Goal: Information Seeking & Learning: Check status

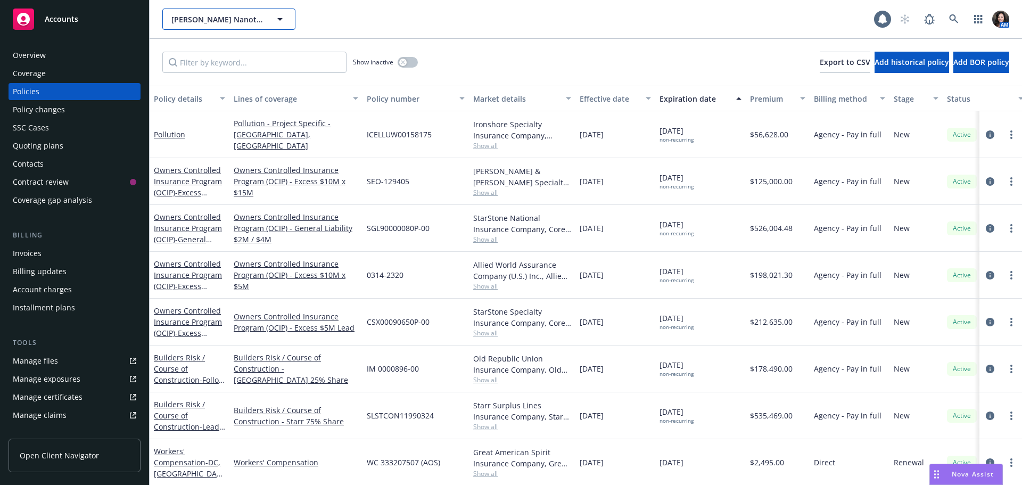
click at [246, 21] on span "[PERSON_NAME] Nanotechnologies, Inc." at bounding box center [217, 19] width 92 height 11
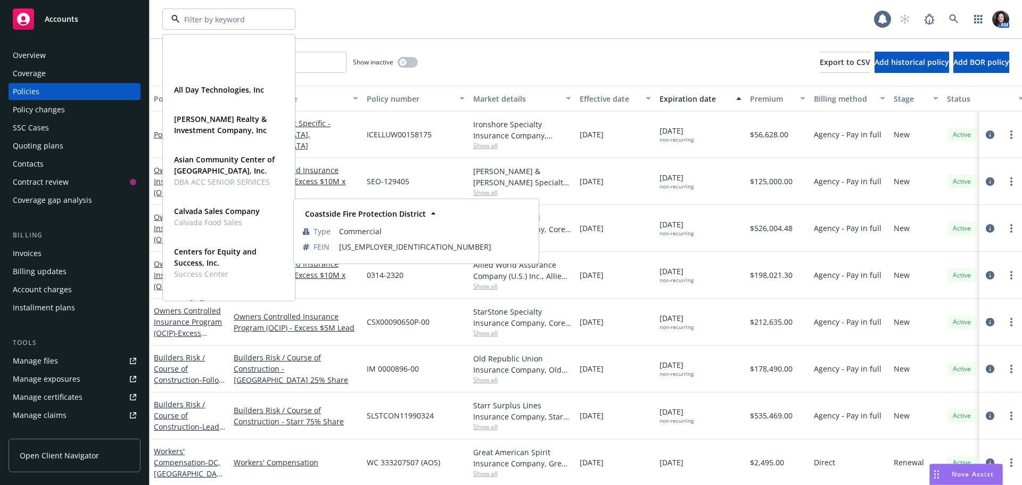
scroll to position [106, 0]
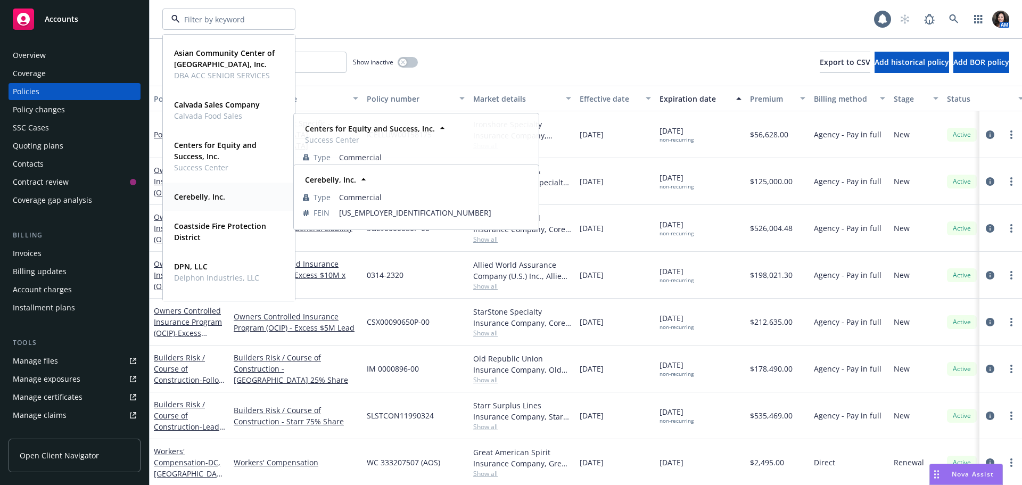
click at [209, 202] on span "Cerebelly, Inc." at bounding box center [199, 196] width 51 height 11
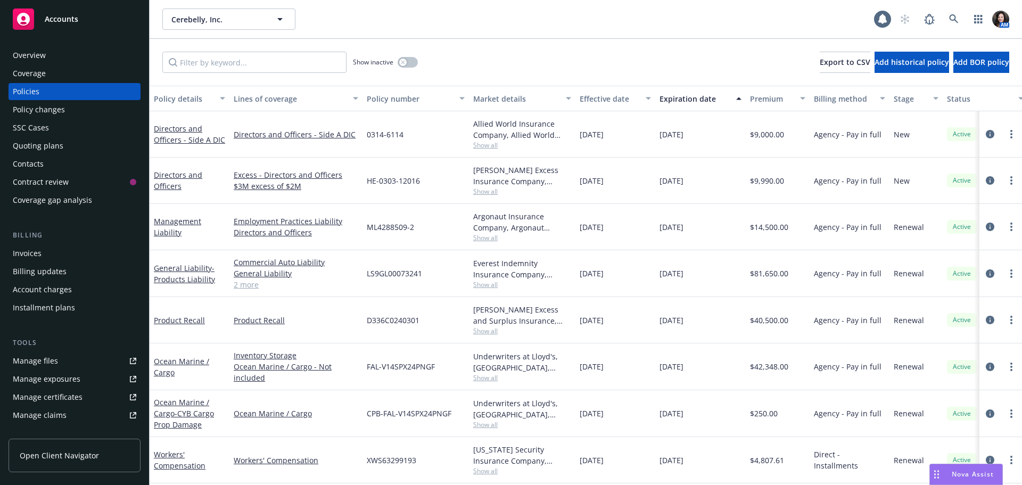
scroll to position [53, 0]
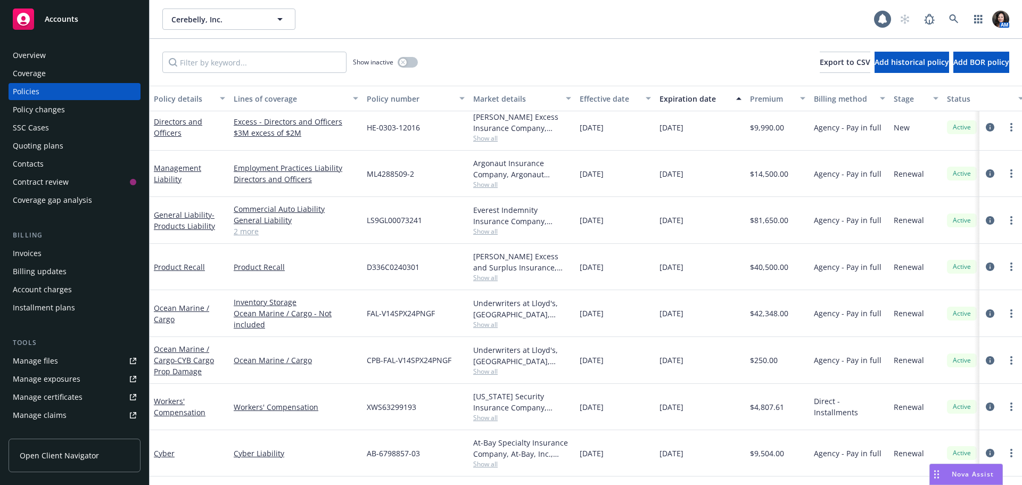
click at [76, 59] on div "Overview" at bounding box center [74, 55] width 123 height 17
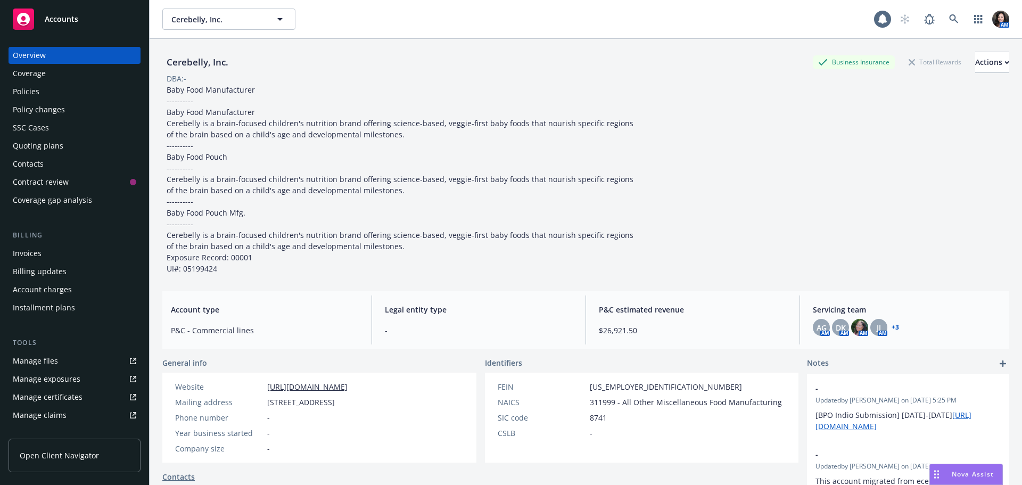
click at [62, 92] on div "Policies" at bounding box center [74, 91] width 123 height 17
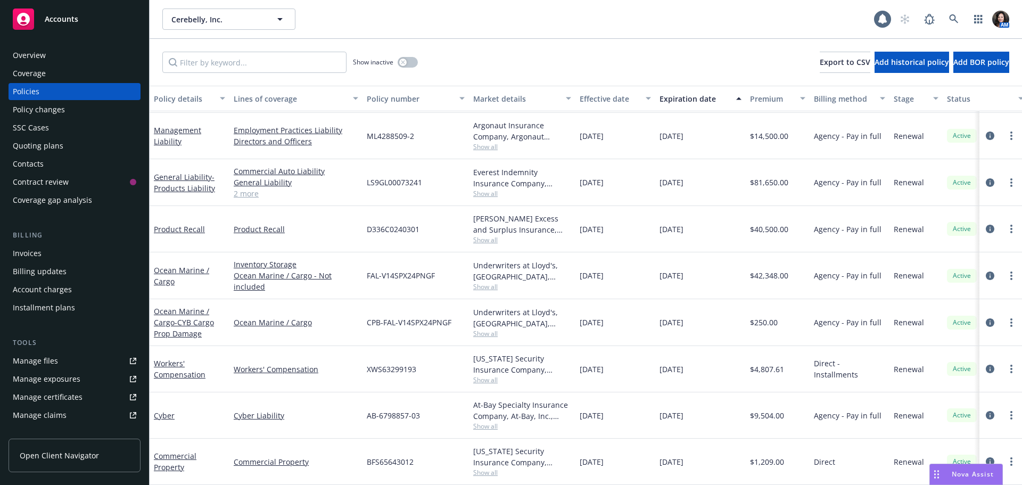
scroll to position [95, 0]
click at [191, 178] on span "- Products Liability" at bounding box center [184, 182] width 61 height 21
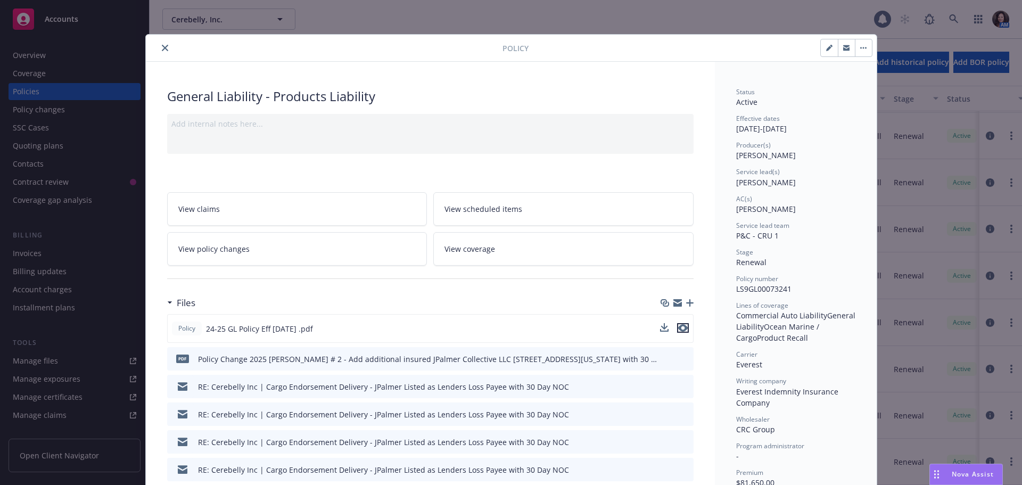
click at [680, 329] on icon "preview file" at bounding box center [683, 327] width 10 height 7
click at [162, 47] on icon "close" at bounding box center [165, 48] width 6 height 6
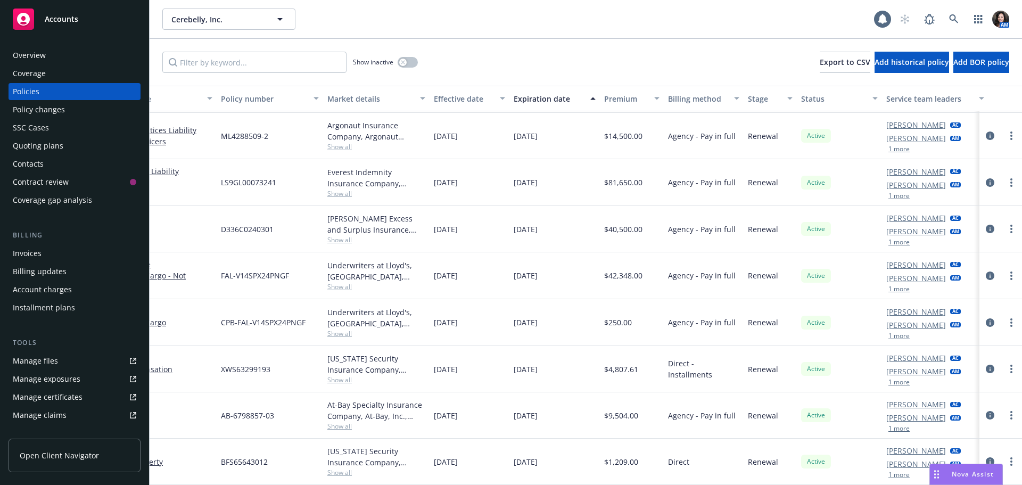
scroll to position [95, 147]
click at [896, 146] on button "1 more" at bounding box center [897, 149] width 21 height 6
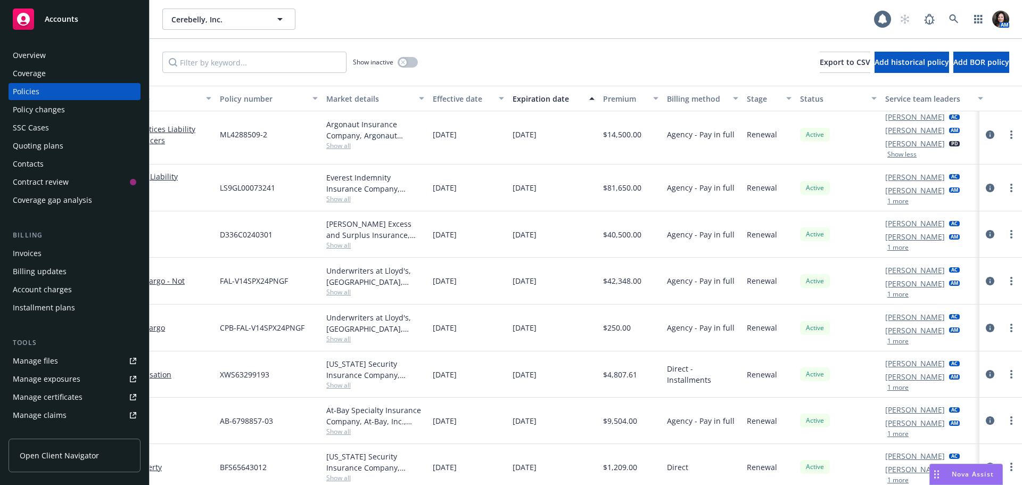
click at [40, 60] on div "Overview" at bounding box center [29, 55] width 33 height 17
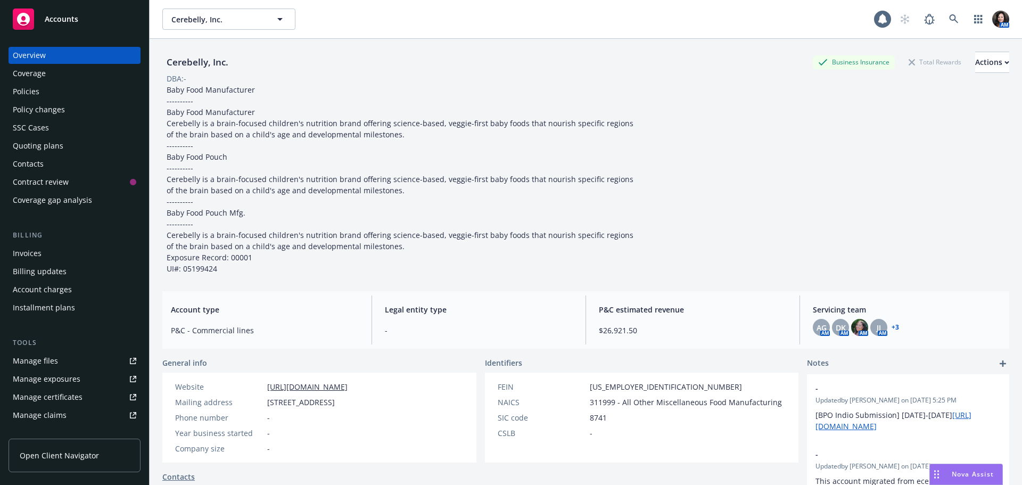
click at [20, 87] on div "Policies" at bounding box center [26, 91] width 27 height 17
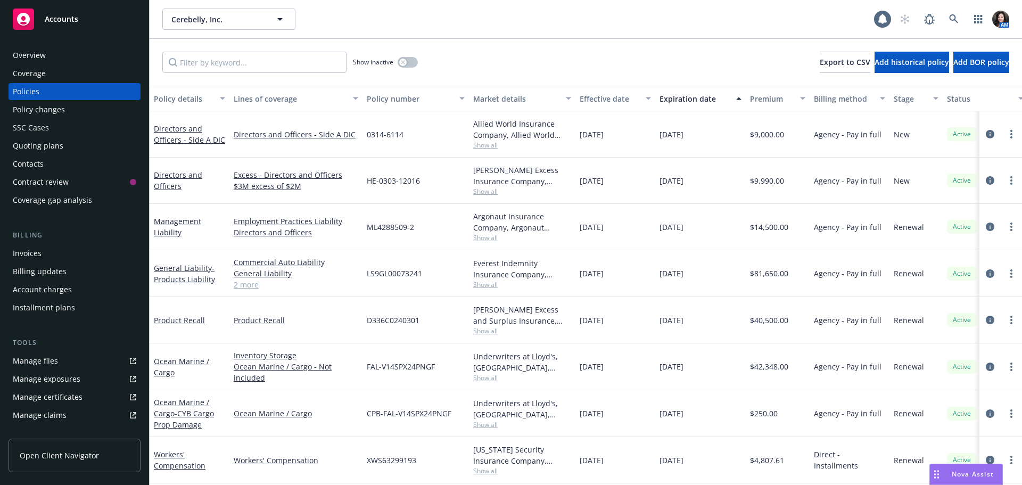
drag, startPoint x: 38, startPoint y: 52, endPoint x: 61, endPoint y: 52, distance: 22.9
click at [38, 52] on div "Overview" at bounding box center [29, 55] width 33 height 17
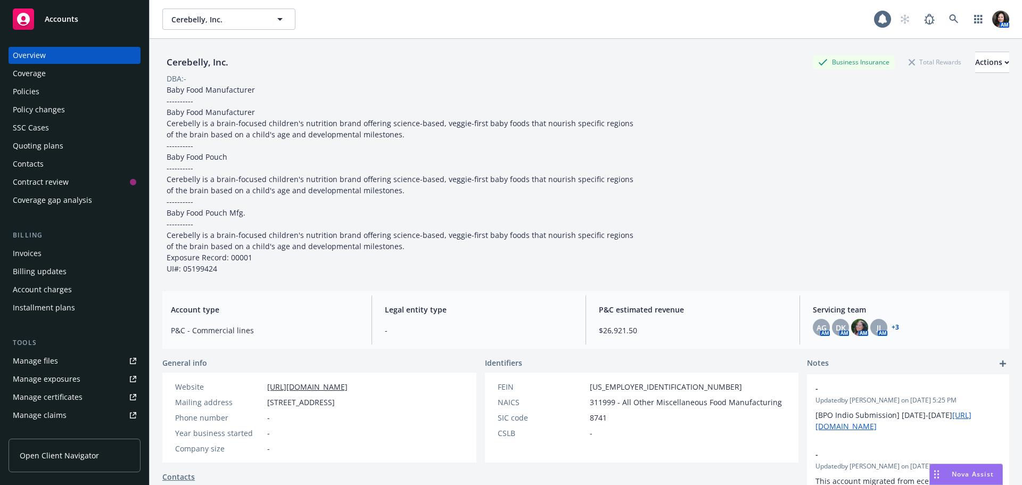
click at [31, 146] on div "Quoting plans" at bounding box center [38, 145] width 51 height 17
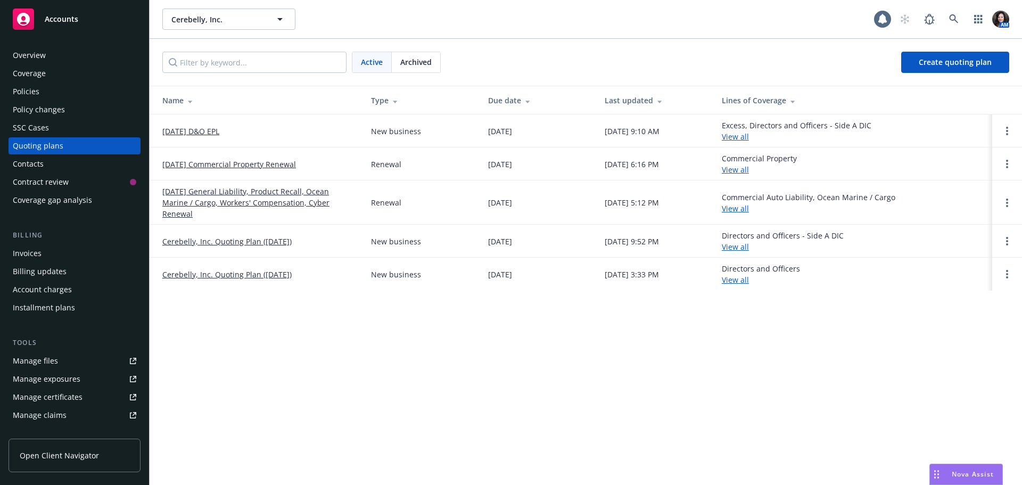
click at [415, 64] on span "Archived" at bounding box center [415, 61] width 31 height 11
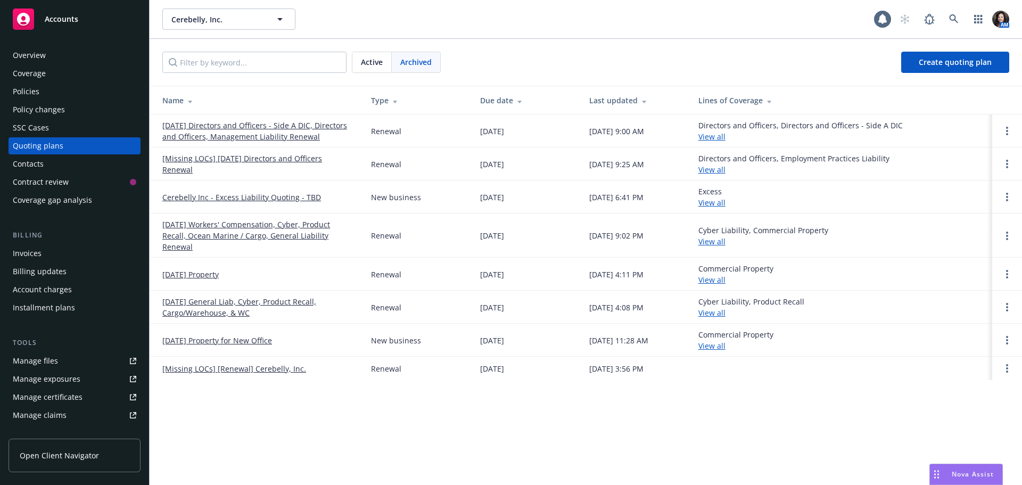
click at [234, 227] on link "09/15/24 Workers' Compensation, Cyber, Product Recall, Ocean Marine / Cargo, Ge…" at bounding box center [258, 236] width 192 height 34
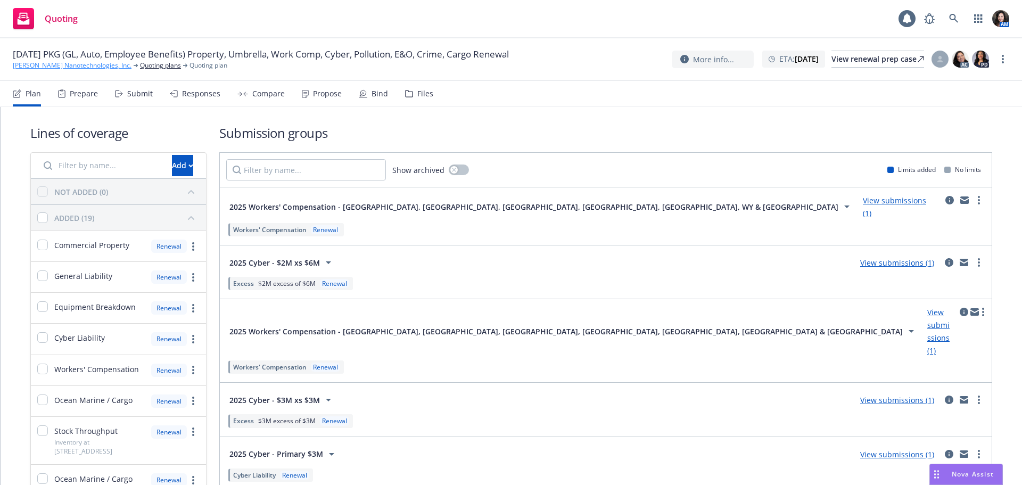
click at [27, 67] on link "[PERSON_NAME] Nanotechnologies, Inc." at bounding box center [72, 66] width 119 height 10
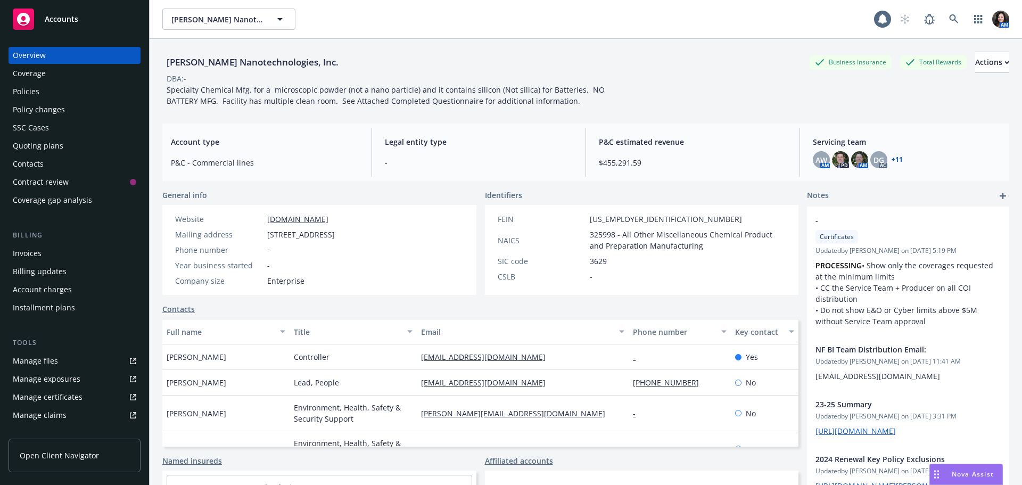
click at [48, 93] on div "Policies" at bounding box center [74, 91] width 123 height 17
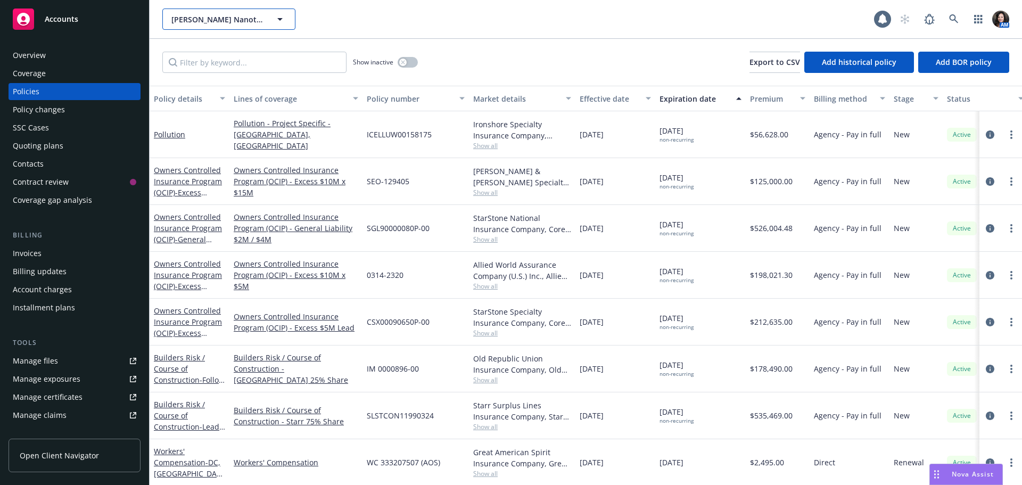
click at [201, 14] on span "[PERSON_NAME] Nanotechnologies, Inc." at bounding box center [217, 19] width 92 height 11
click at [77, 27] on div "Accounts" at bounding box center [74, 19] width 123 height 21
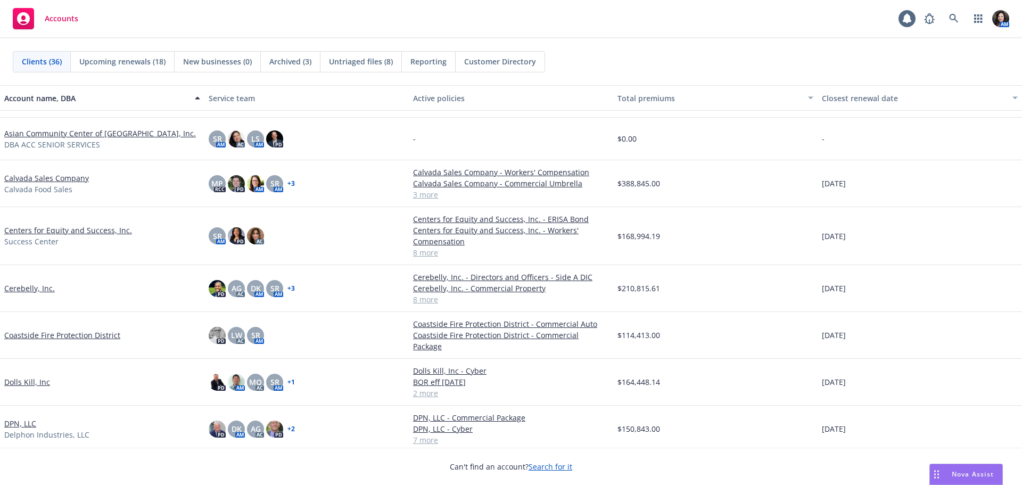
scroll to position [160, 0]
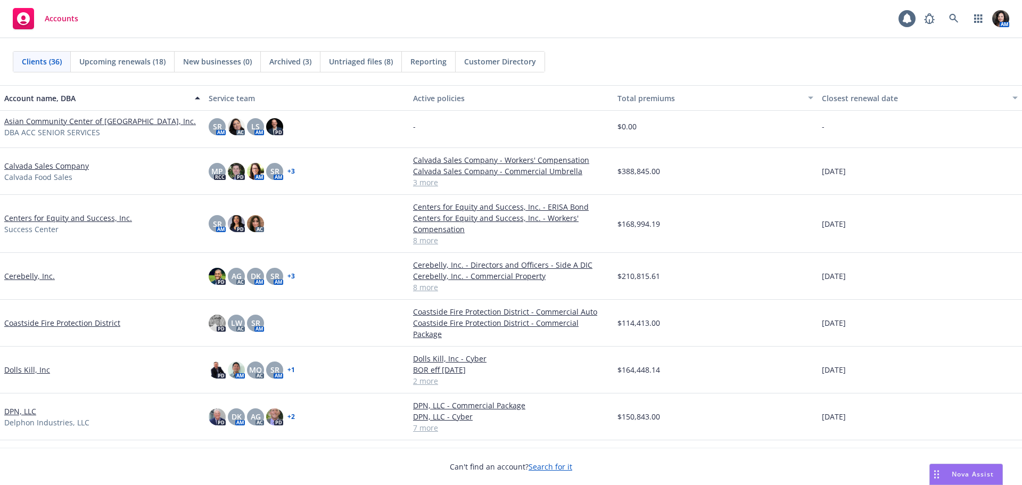
click at [154, 54] on div "Upcoming renewals (18)" at bounding box center [123, 62] width 104 height 20
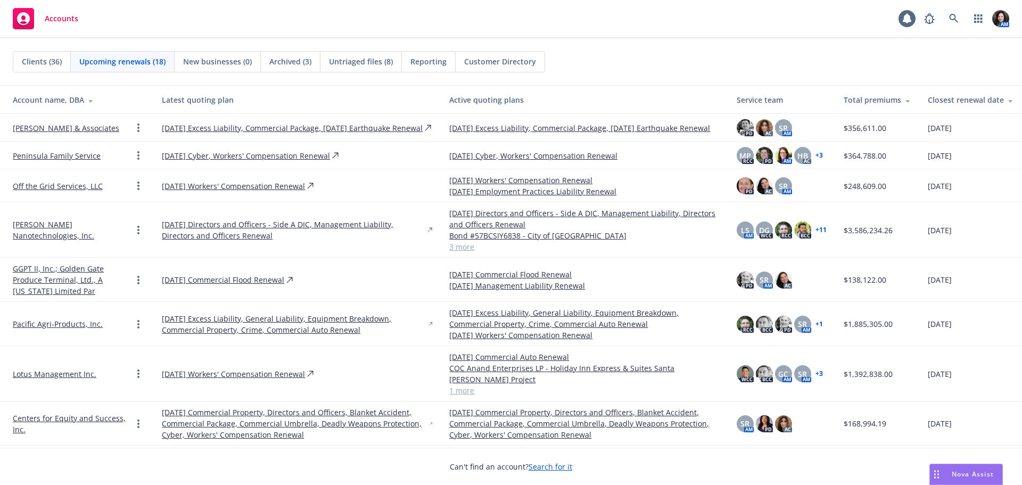
click at [30, 61] on span "Clients (36)" at bounding box center [42, 61] width 40 height 11
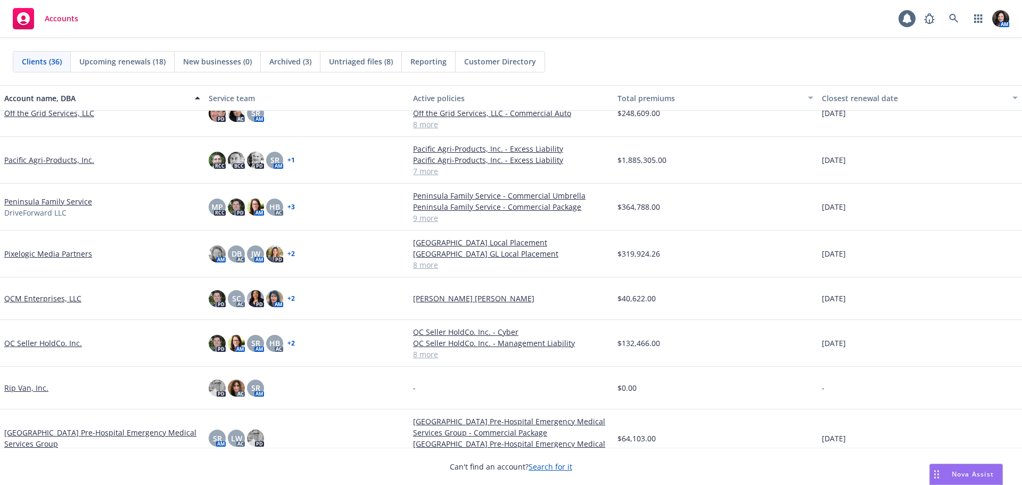
scroll to position [1027, 0]
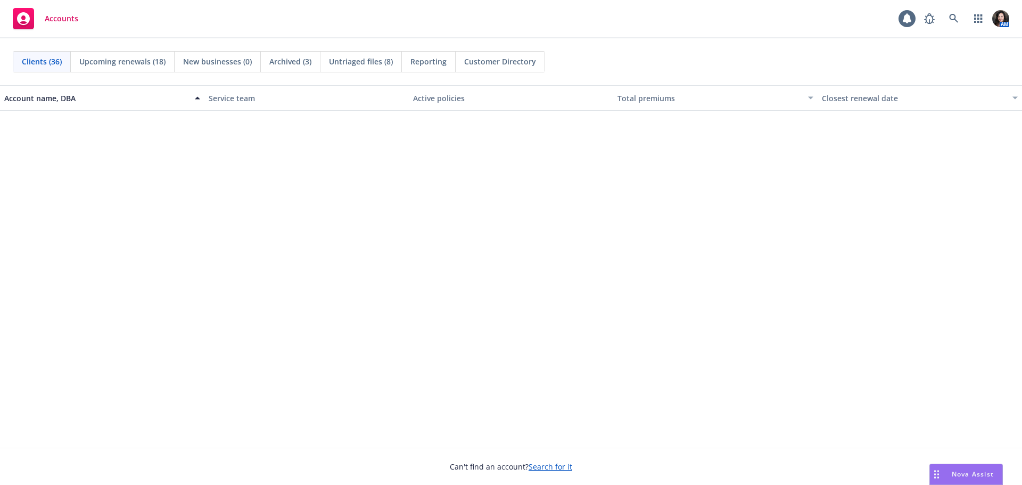
scroll to position [1027, 0]
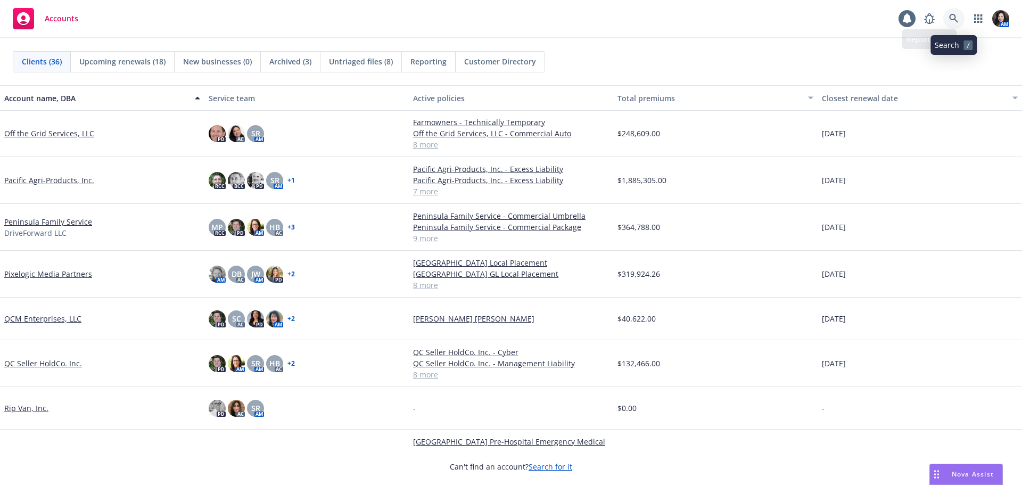
click at [954, 18] on icon at bounding box center [953, 18] width 9 height 9
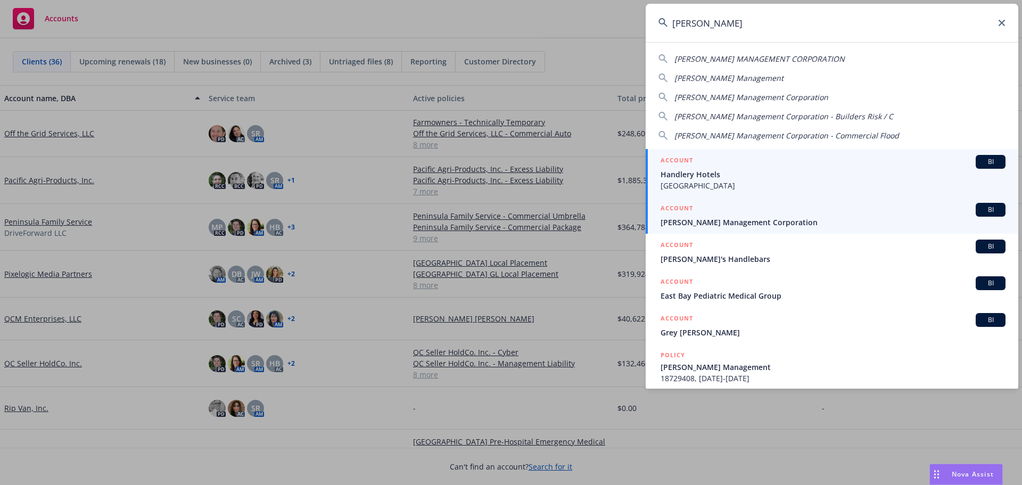
type input "[PERSON_NAME]"
click at [801, 228] on link "ACCOUNT BI [PERSON_NAME] Management Corporation" at bounding box center [832, 215] width 373 height 37
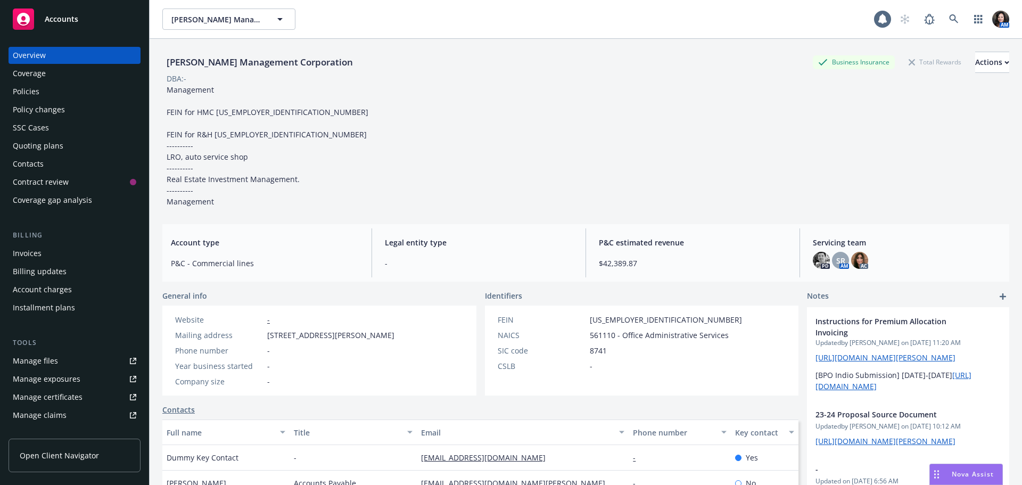
click at [37, 94] on div "Policies" at bounding box center [26, 91] width 27 height 17
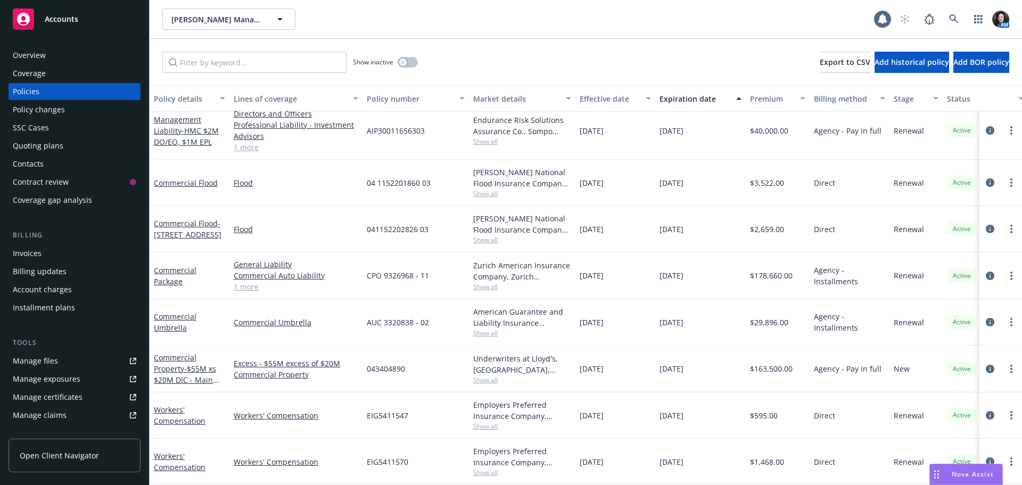
scroll to position [406, 0]
click at [411, 64] on button "button" at bounding box center [408, 62] width 20 height 11
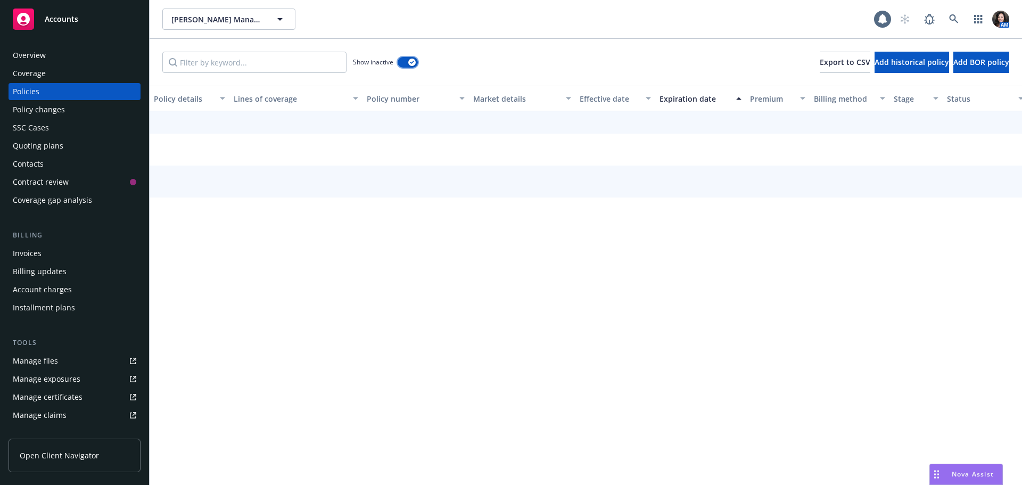
scroll to position [350, 0]
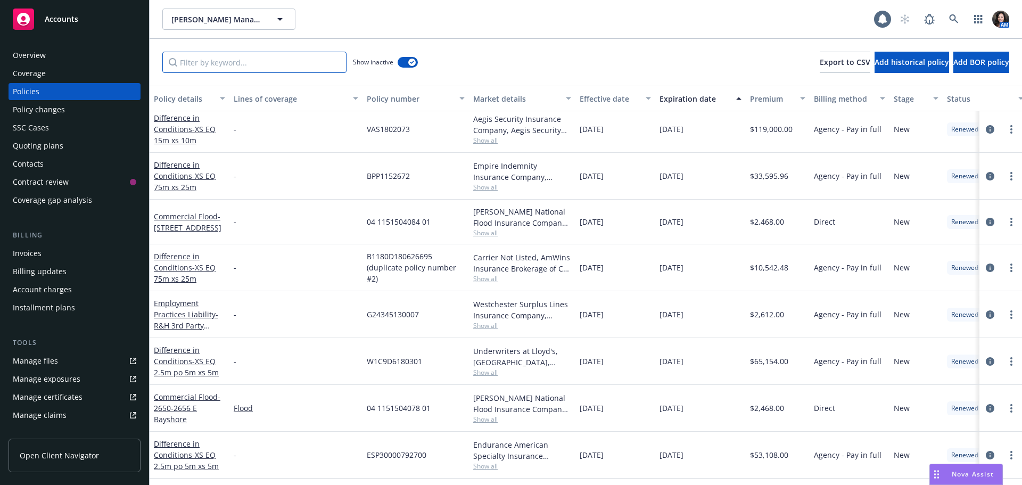
click at [259, 69] on input "Filter by keyword..." at bounding box center [254, 62] width 184 height 21
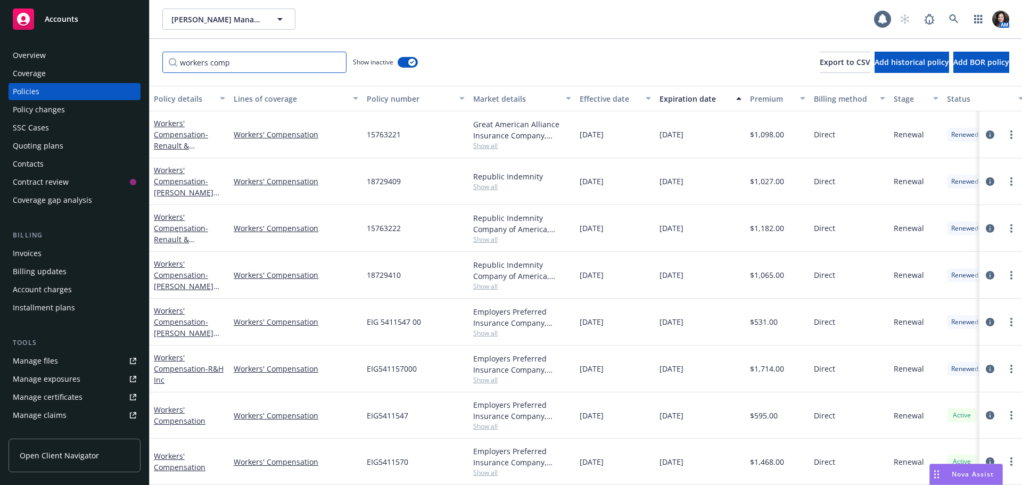
scroll to position [268, 0]
type input "workers comp"
click at [986, 365] on icon "circleInformation" at bounding box center [990, 369] width 9 height 9
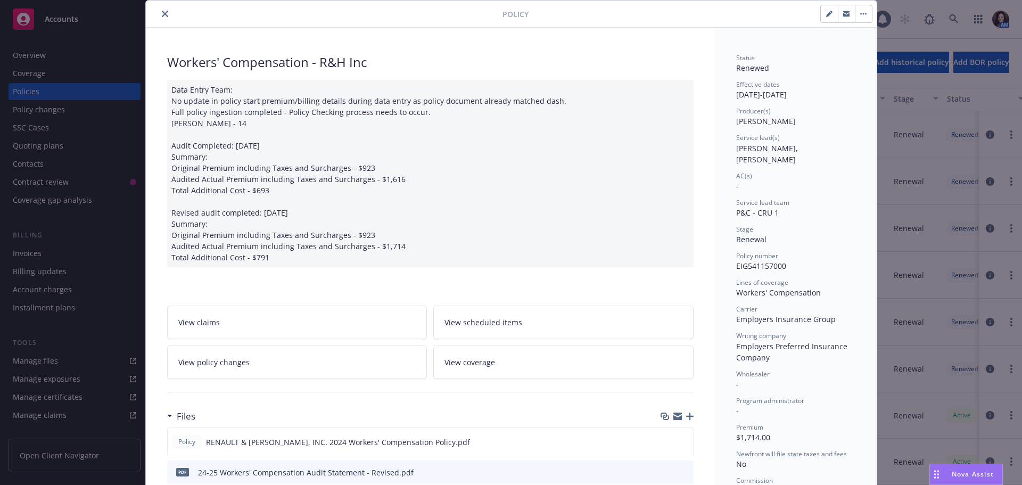
scroll to position [53, 0]
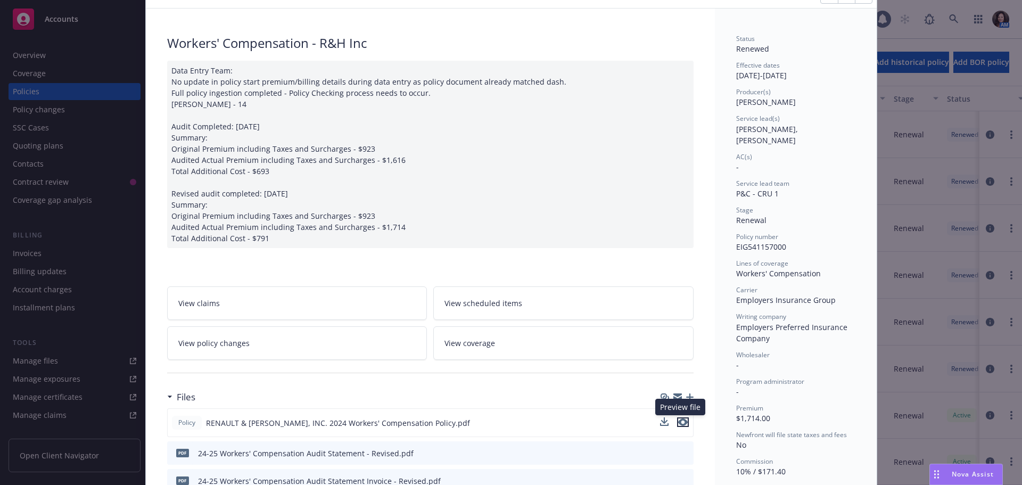
click at [678, 424] on icon "preview file" at bounding box center [683, 421] width 10 height 7
click at [298, 337] on link "View policy changes" at bounding box center [297, 343] width 260 height 34
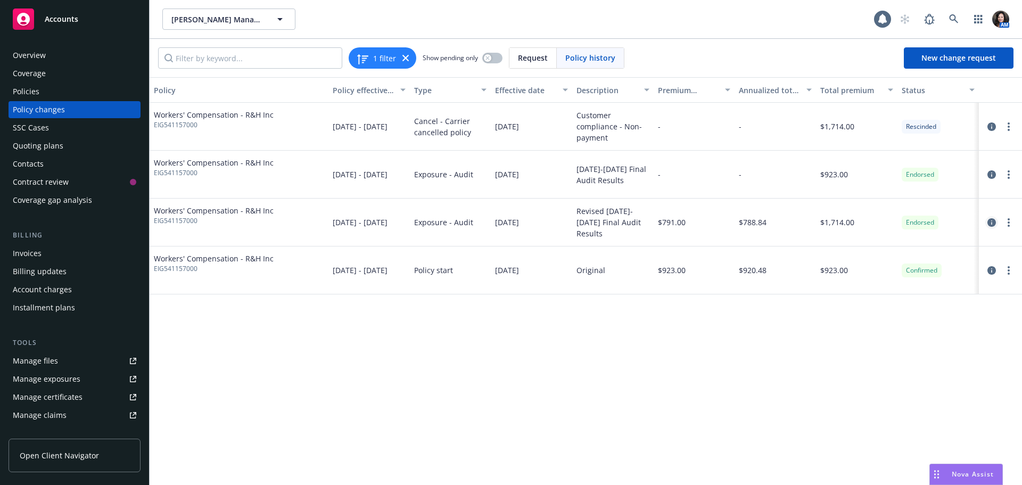
click at [994, 223] on icon "circleInformation" at bounding box center [991, 222] width 9 height 9
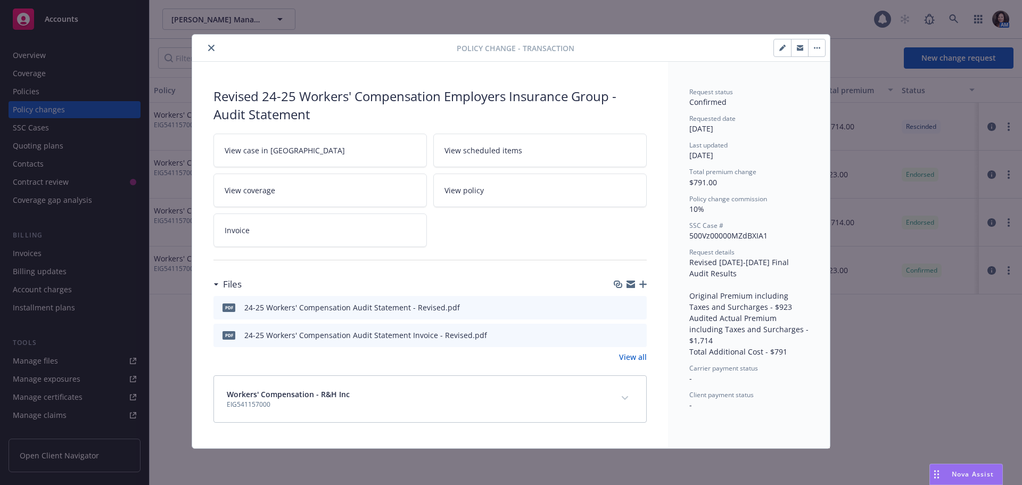
click at [635, 307] on icon "preview file" at bounding box center [637, 306] width 10 height 7
click at [211, 45] on icon "close" at bounding box center [211, 48] width 6 height 6
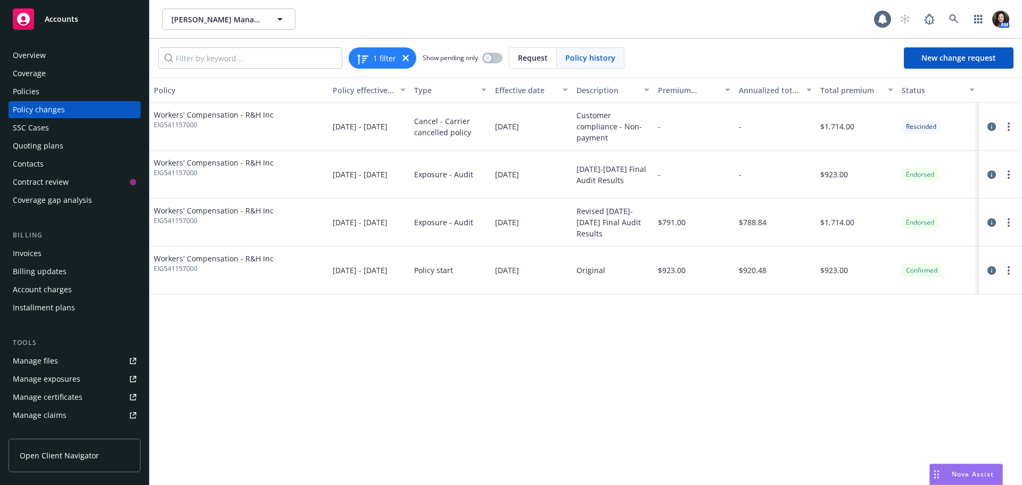
click at [41, 88] on div "Policies" at bounding box center [74, 91] width 123 height 17
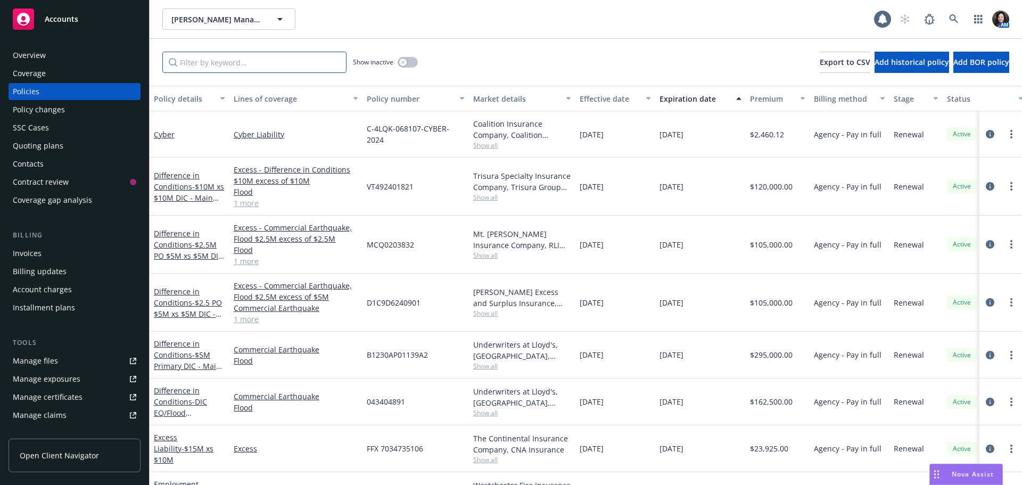
click at [220, 68] on input "Filter by keyword..." at bounding box center [254, 62] width 184 height 21
click at [404, 65] on div "button" at bounding box center [402, 62] width 7 height 7
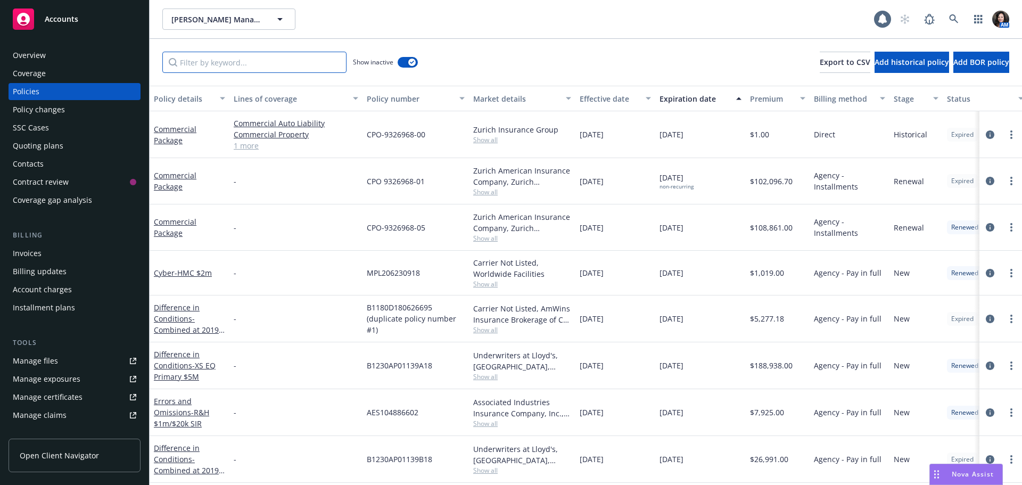
click at [207, 55] on input "Filter by keyword..." at bounding box center [254, 62] width 184 height 21
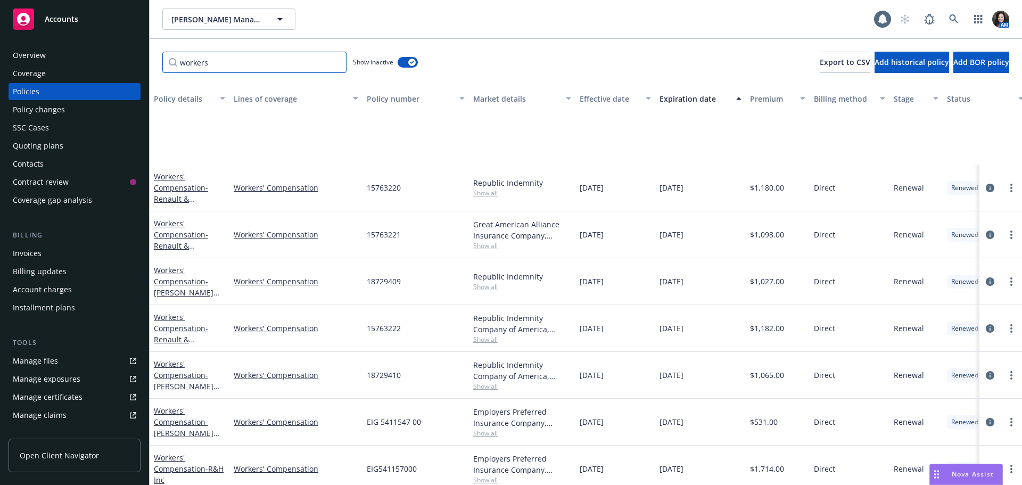
scroll to position [268, 0]
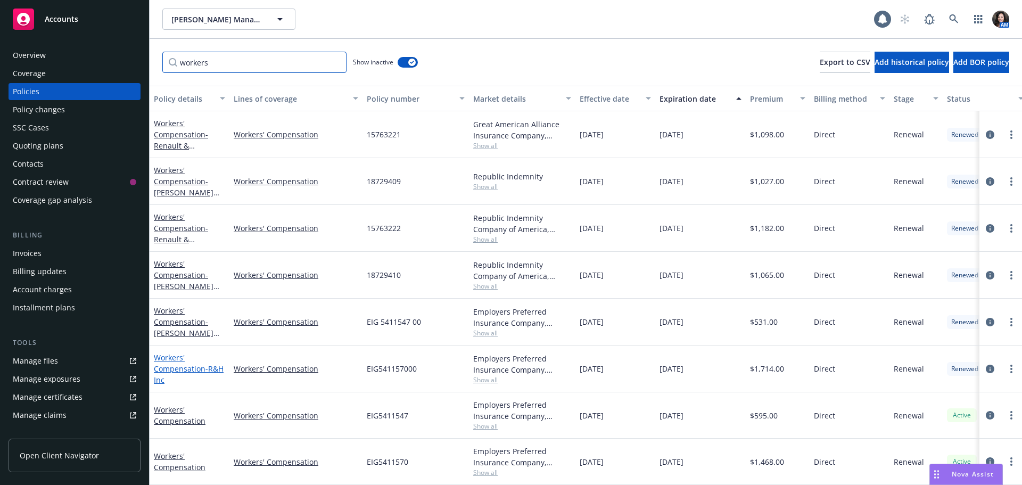
type input "workers"
drag, startPoint x: 180, startPoint y: 359, endPoint x: 206, endPoint y: 350, distance: 27.1
click at [180, 360] on link "Workers' Compensation - R&H Inc" at bounding box center [189, 368] width 70 height 32
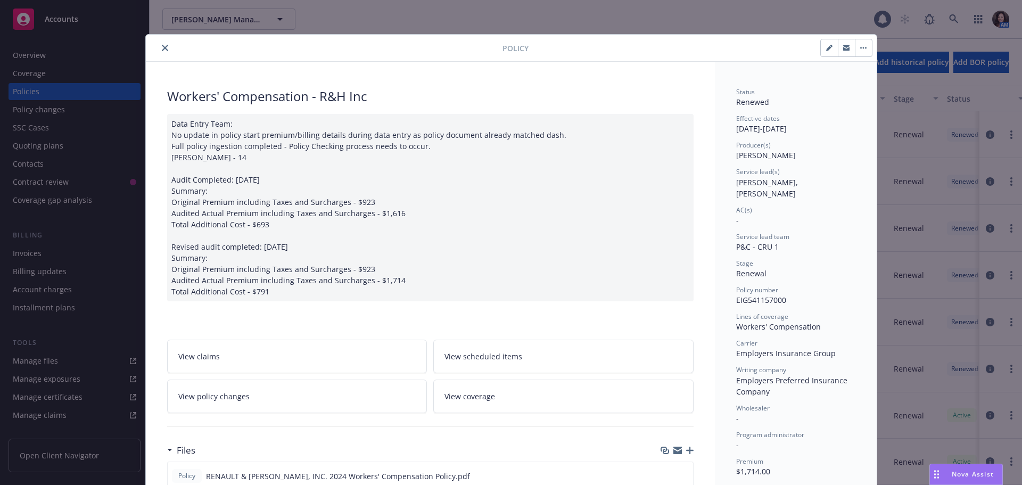
scroll to position [32, 0]
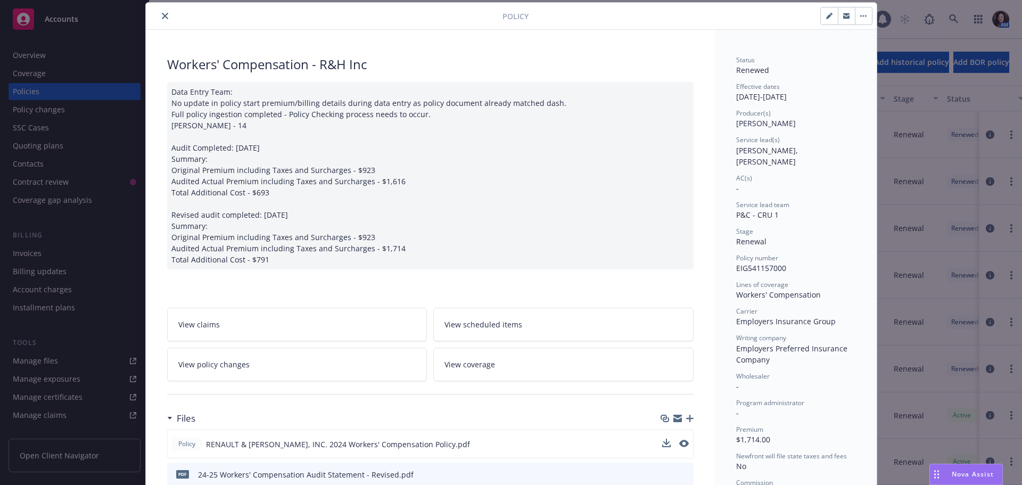
click at [679, 448] on button at bounding box center [684, 443] width 10 height 11
click at [680, 441] on icon "preview file" at bounding box center [683, 443] width 10 height 7
click at [985, 476] on span "Nova Assist" at bounding box center [973, 473] width 42 height 9
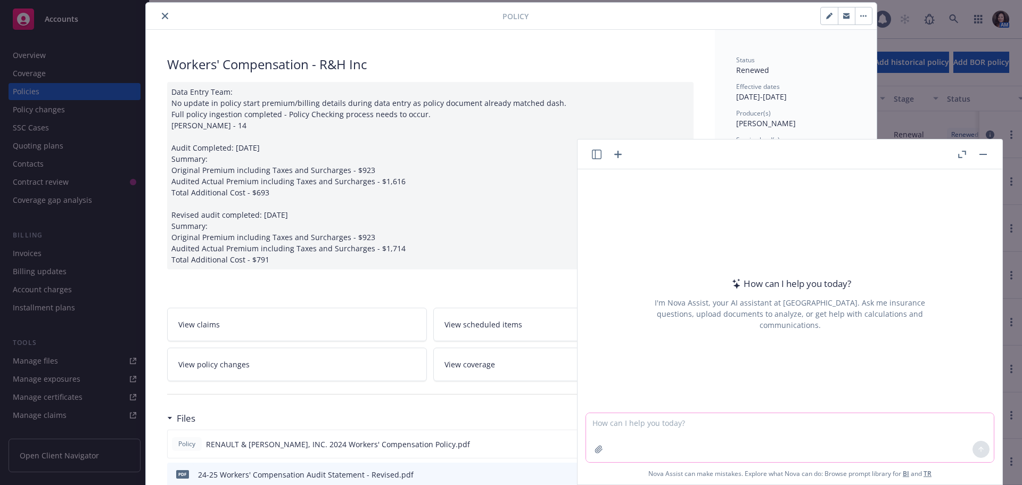
drag, startPoint x: 754, startPoint y: 428, endPoint x: 628, endPoint y: 444, distance: 126.6
click at [754, 428] on textarea at bounding box center [790, 437] width 408 height 49
click at [598, 448] on icon "button" at bounding box center [598, 449] width 9 height 9
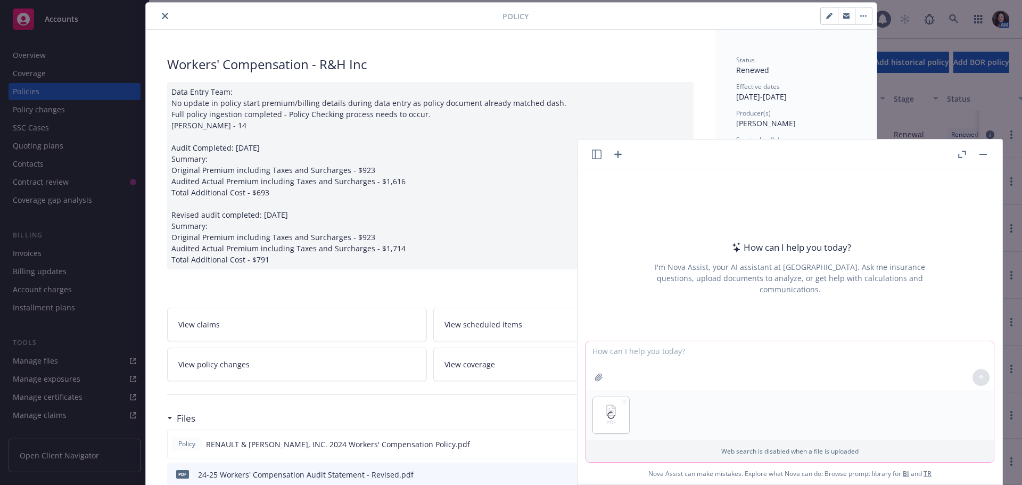
click at [664, 345] on textarea at bounding box center [790, 365] width 408 height 49
type textarea "is there an ex-mod on this policy"
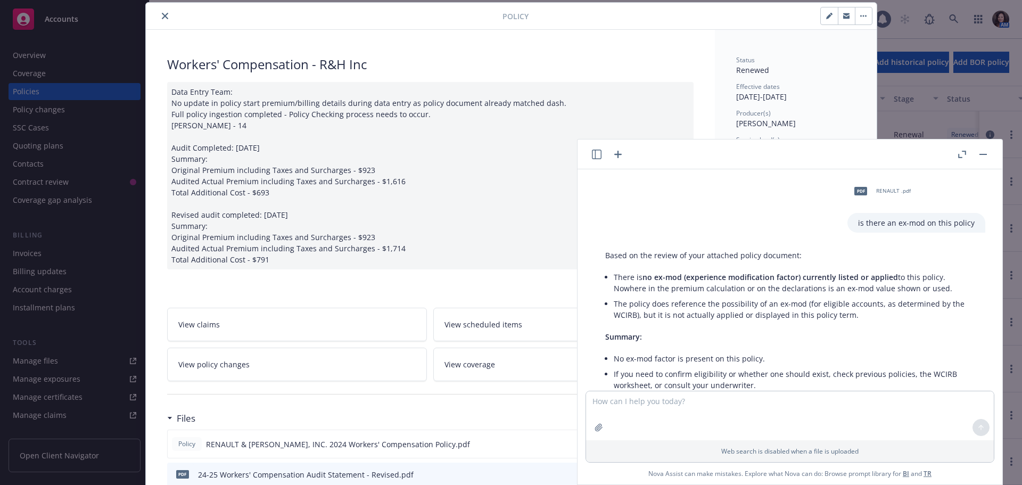
scroll to position [52, 0]
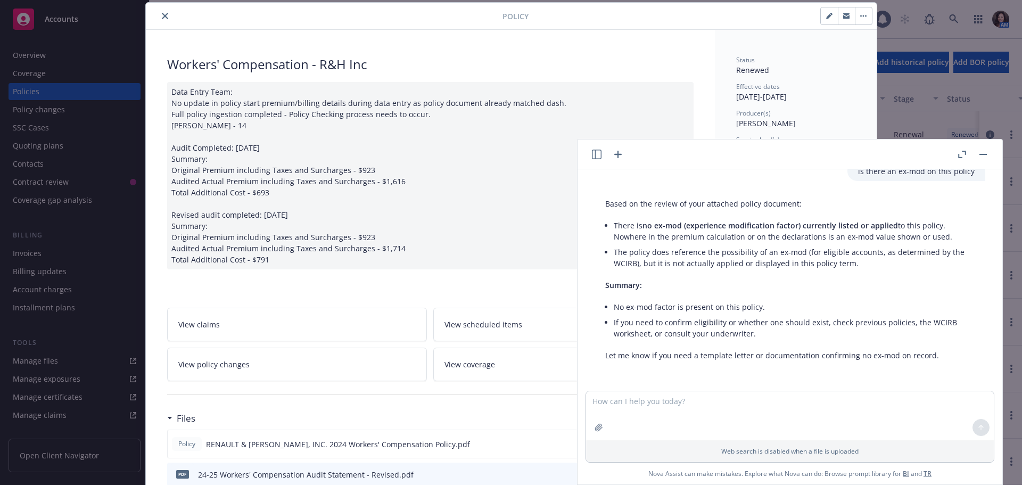
click at [162, 17] on icon "close" at bounding box center [165, 16] width 6 height 6
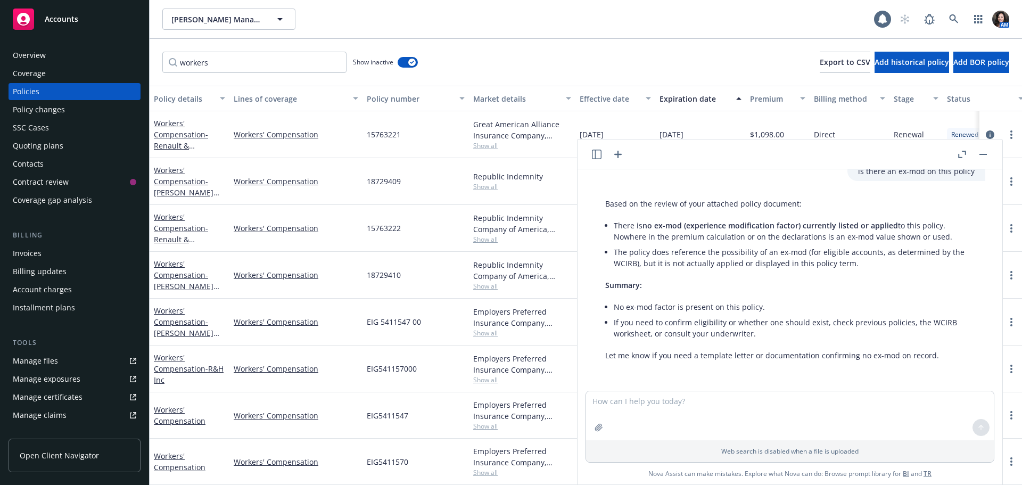
click at [48, 56] on div "Overview" at bounding box center [74, 55] width 123 height 17
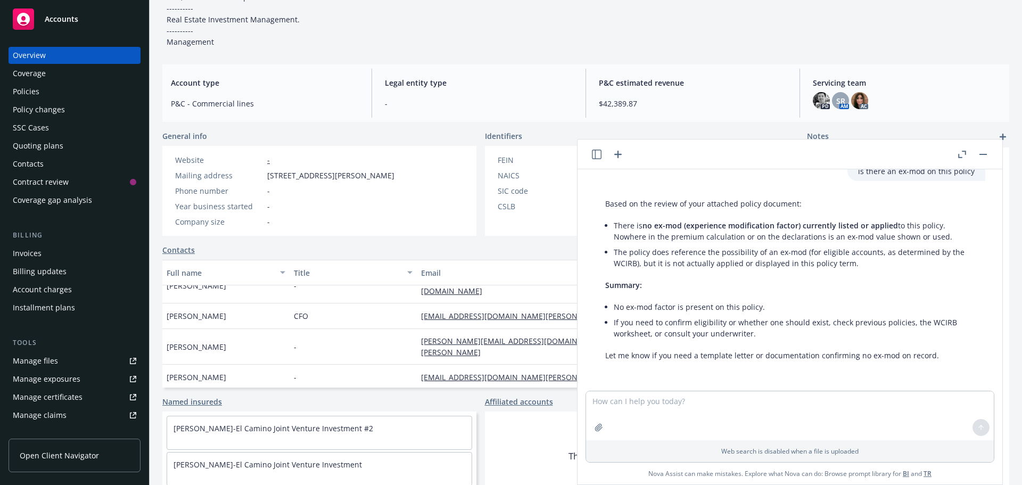
scroll to position [77, 0]
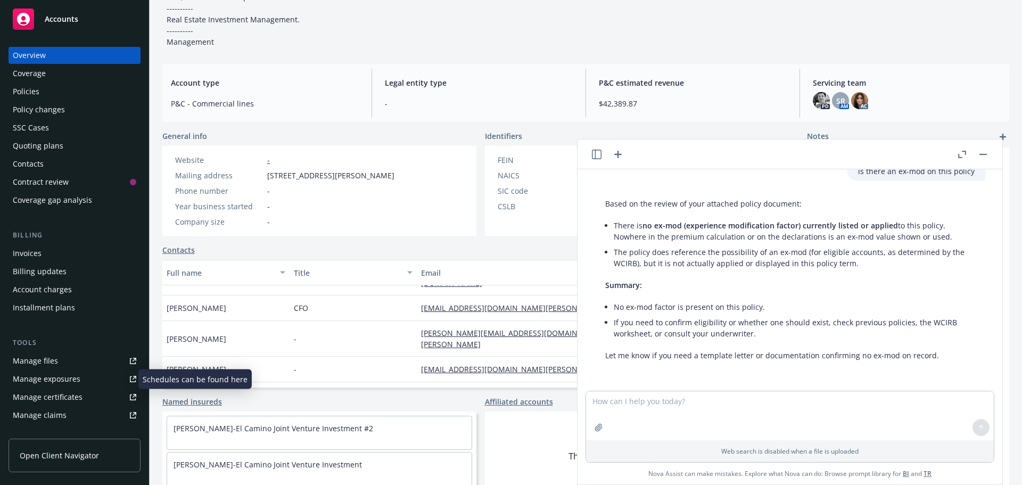
click at [53, 379] on div "Manage exposures" at bounding box center [47, 378] width 68 height 17
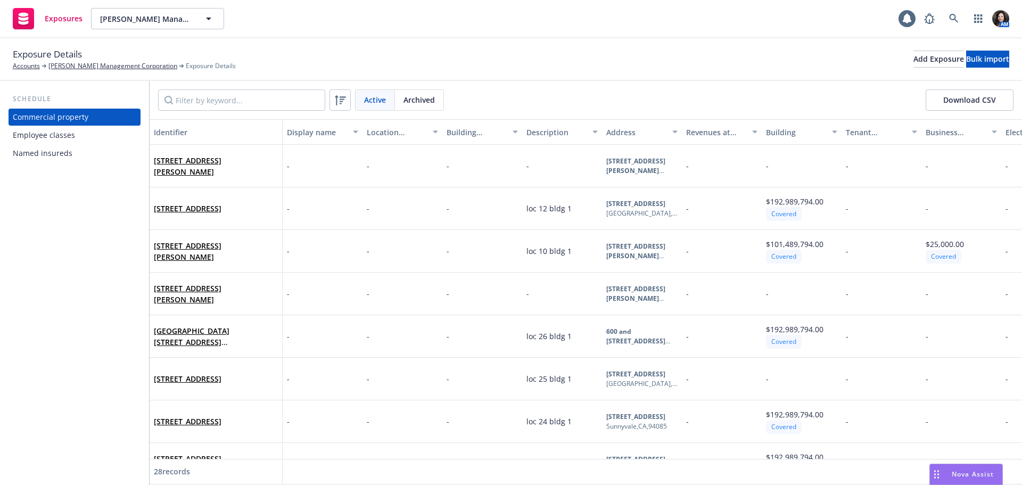
click at [52, 137] on div "Employee classes" at bounding box center [44, 135] width 62 height 17
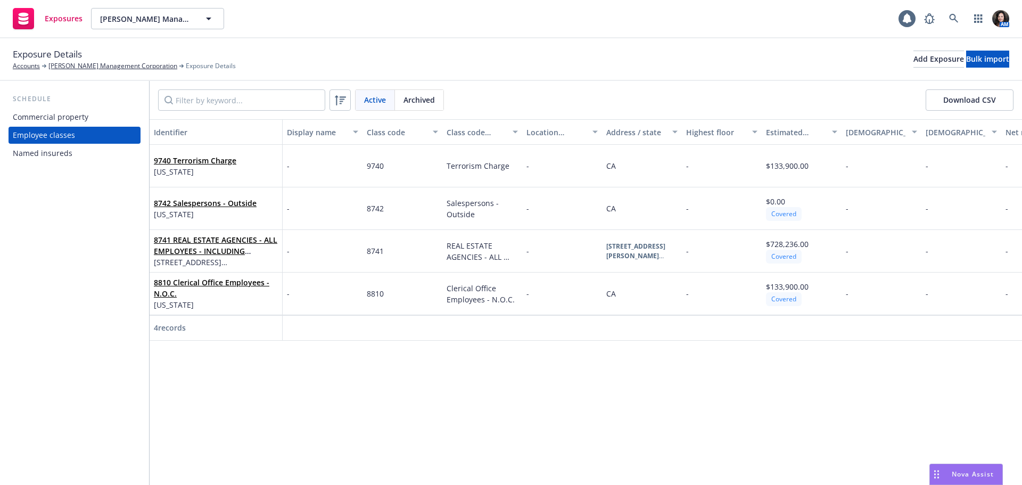
click at [52, 151] on div "Named insureds" at bounding box center [43, 153] width 60 height 17
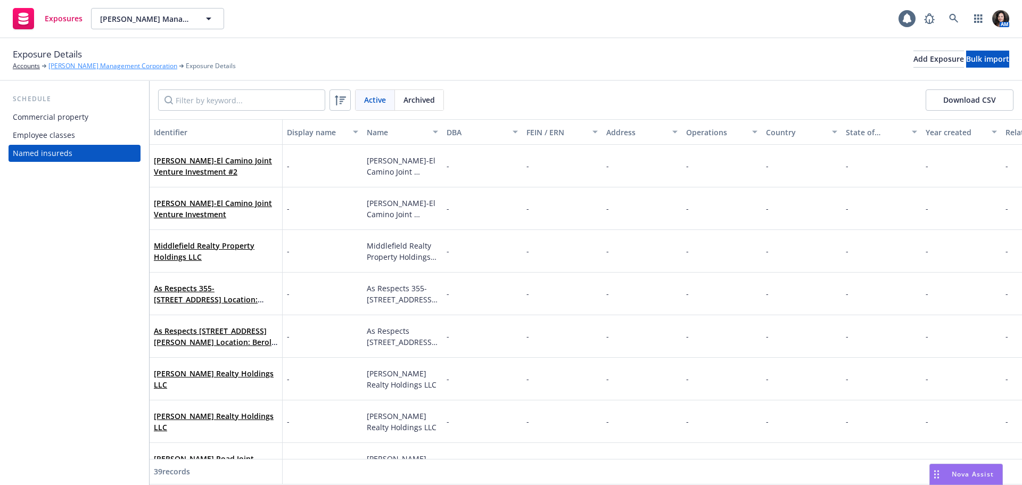
click at [92, 64] on link "[PERSON_NAME] Management Corporation" at bounding box center [112, 66] width 129 height 10
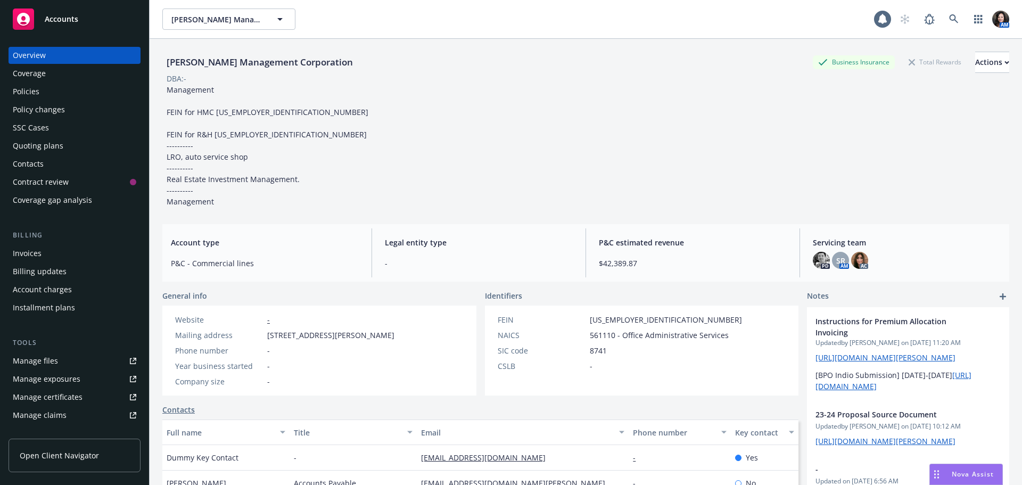
click at [74, 93] on div "Policies" at bounding box center [74, 91] width 123 height 17
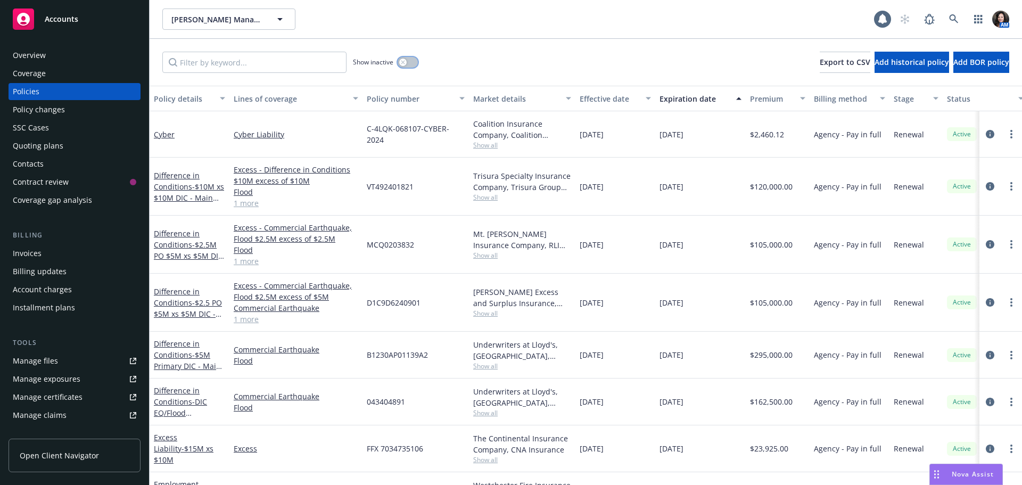
click at [415, 64] on button "button" at bounding box center [408, 62] width 20 height 11
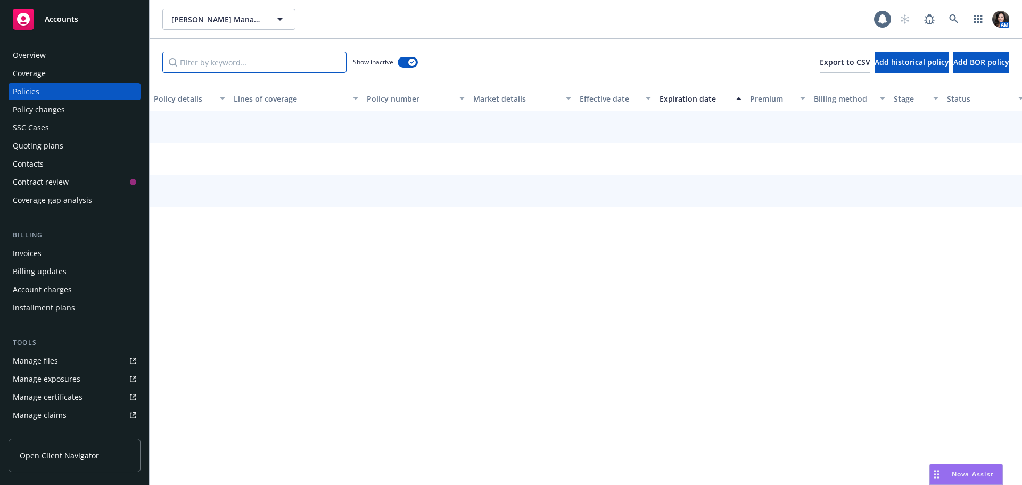
click at [295, 63] on input "Filter by keyword..." at bounding box center [254, 62] width 184 height 21
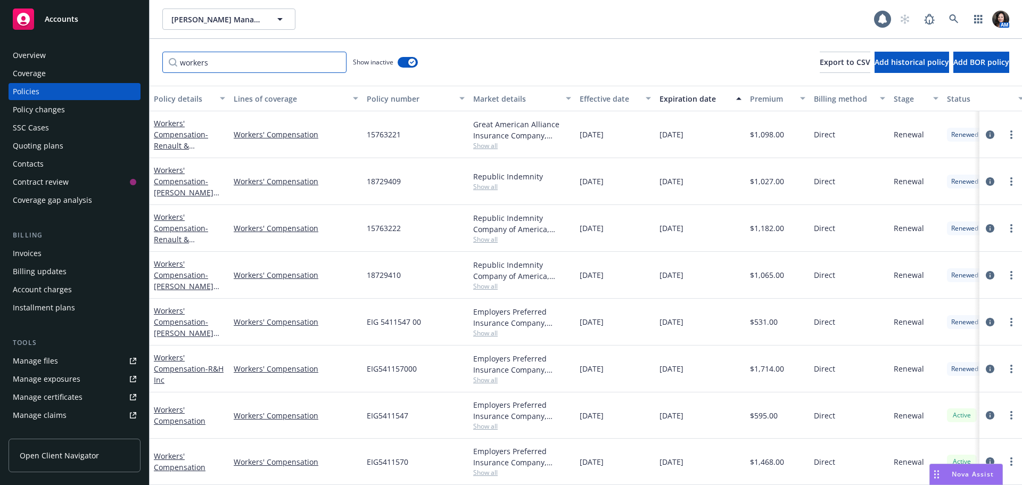
scroll to position [268, 0]
type input "workers"
click at [181, 357] on link "Workers' Compensation - R&H Inc" at bounding box center [189, 368] width 70 height 32
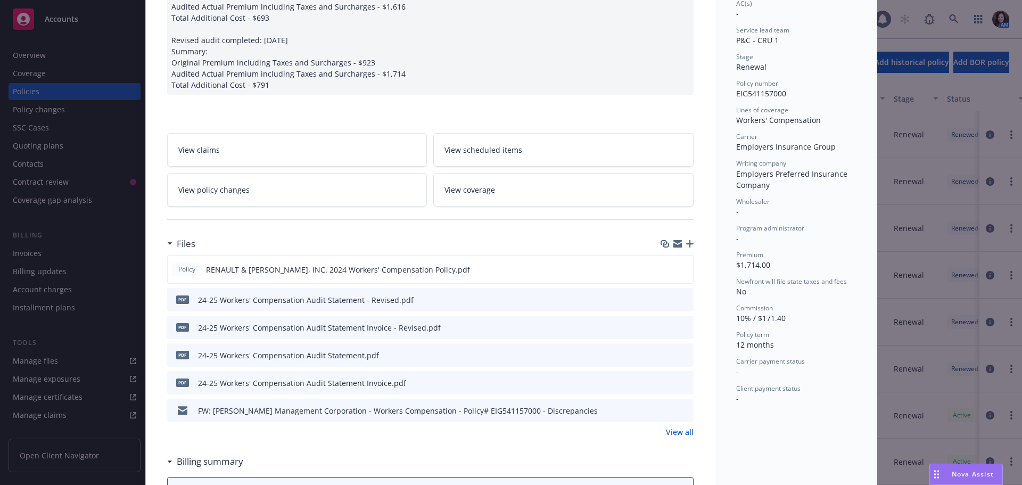
scroll to position [213, 0]
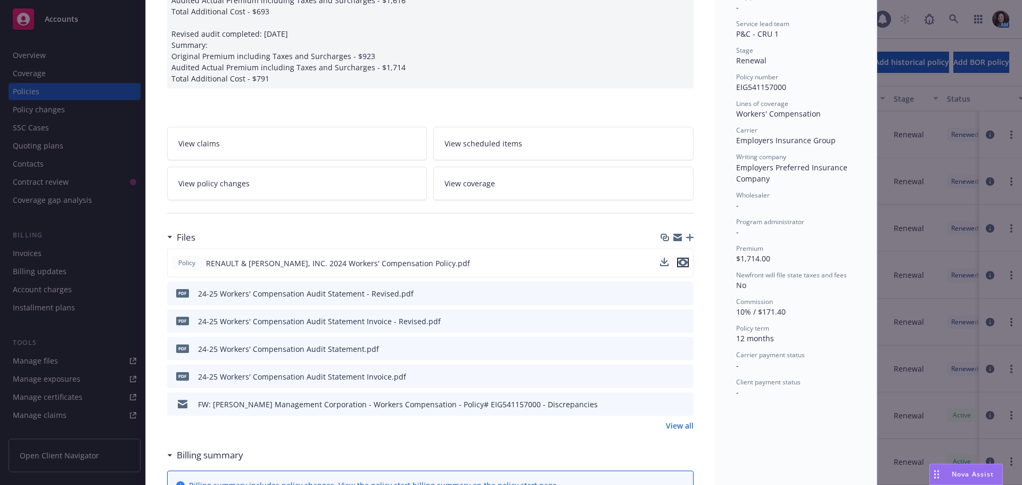
click at [679, 261] on icon "preview file" at bounding box center [683, 262] width 10 height 7
